Goal: Feedback & Contribution: Leave review/rating

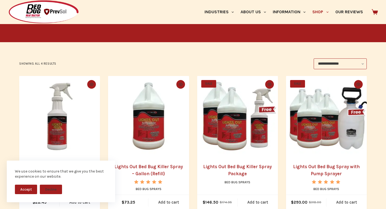
scroll to position [79, 0]
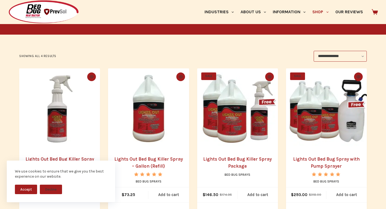
click at [337, 86] on img "Lights Out Bed Bug Spray with Pump Sprayer" at bounding box center [326, 108] width 81 height 81
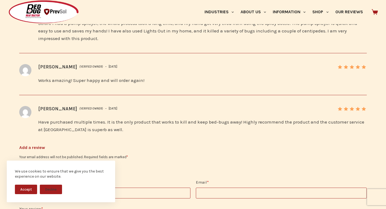
scroll to position [879, 0]
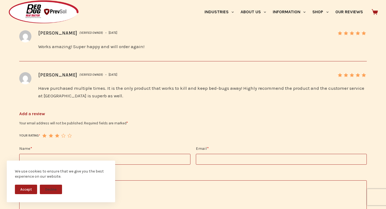
click at [59, 134] on link "3 of 5 stars" at bounding box center [57, 136] width 4 height 4
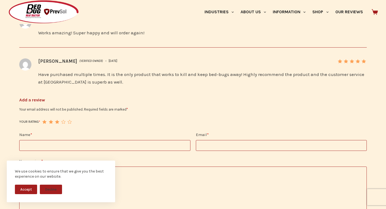
scroll to position [902, 0]
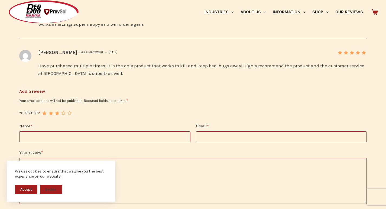
click at [78, 132] on input "Name *" at bounding box center [104, 137] width 171 height 11
type input "*******"
click at [246, 132] on input "Email *" at bounding box center [281, 137] width 171 height 11
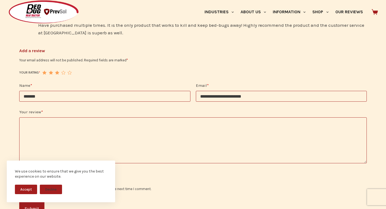
scroll to position [947, 0]
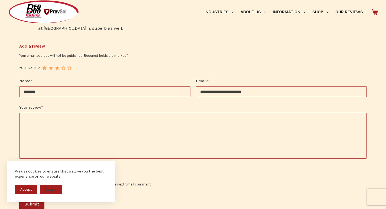
type input "**********"
click at [226, 113] on textarea "Your review *" at bounding box center [192, 136] width 347 height 46
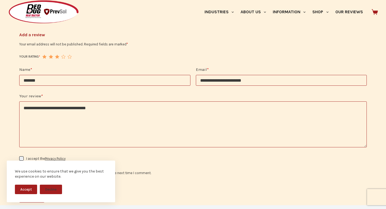
scroll to position [992, 0]
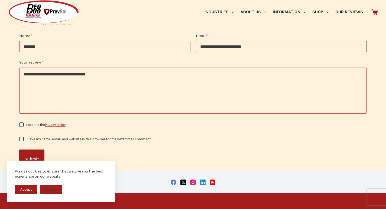
type textarea "**********"
click at [54, 123] on link "Privacy Policy" at bounding box center [55, 125] width 21 height 4
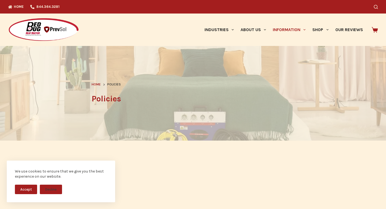
click at [377, 29] on icon at bounding box center [374, 30] width 6 height 6
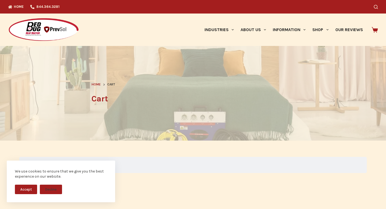
click at [15, 30] on img at bounding box center [43, 30] width 71 height 24
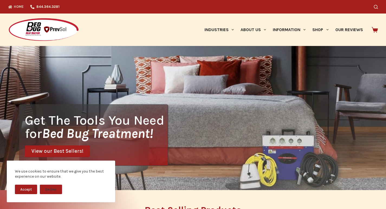
click at [12, 4] on link "Home" at bounding box center [17, 7] width 19 height 14
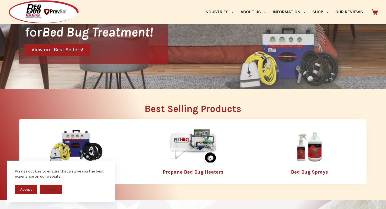
scroll to position [124, 0]
